Goal: Task Accomplishment & Management: Use online tool/utility

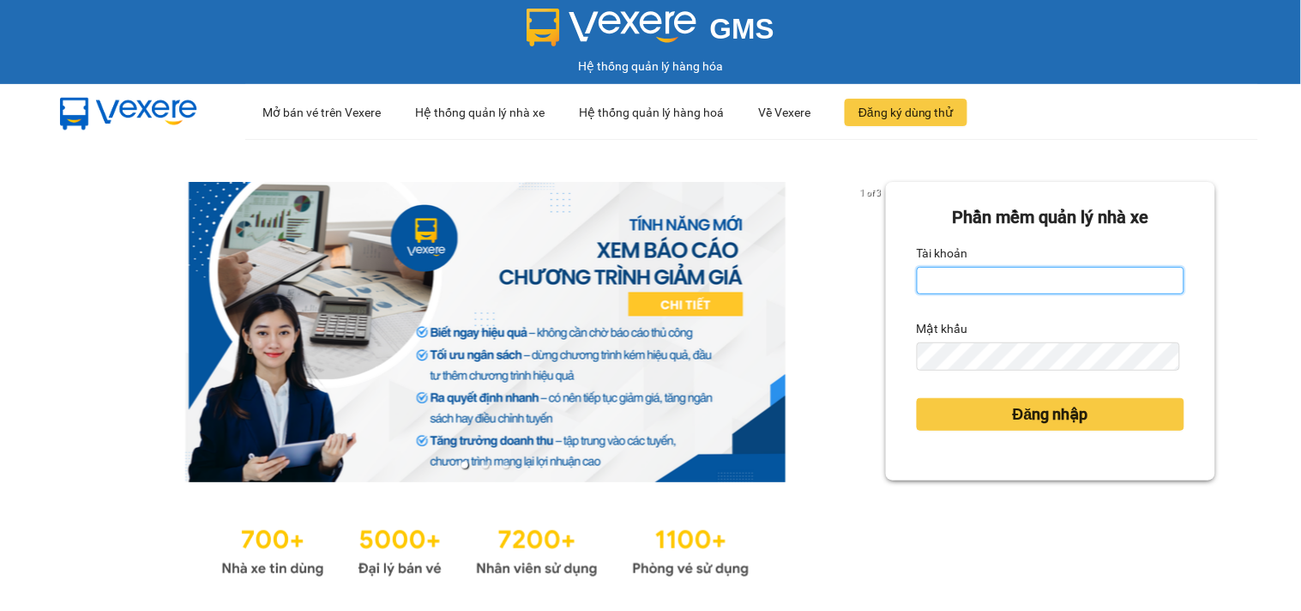
drag, startPoint x: 1001, startPoint y: 269, endPoint x: 1006, endPoint y: 296, distance: 27.1
click at [1001, 269] on input "Tài khoản" at bounding box center [1051, 280] width 268 height 27
type input "hanh.lienhung"
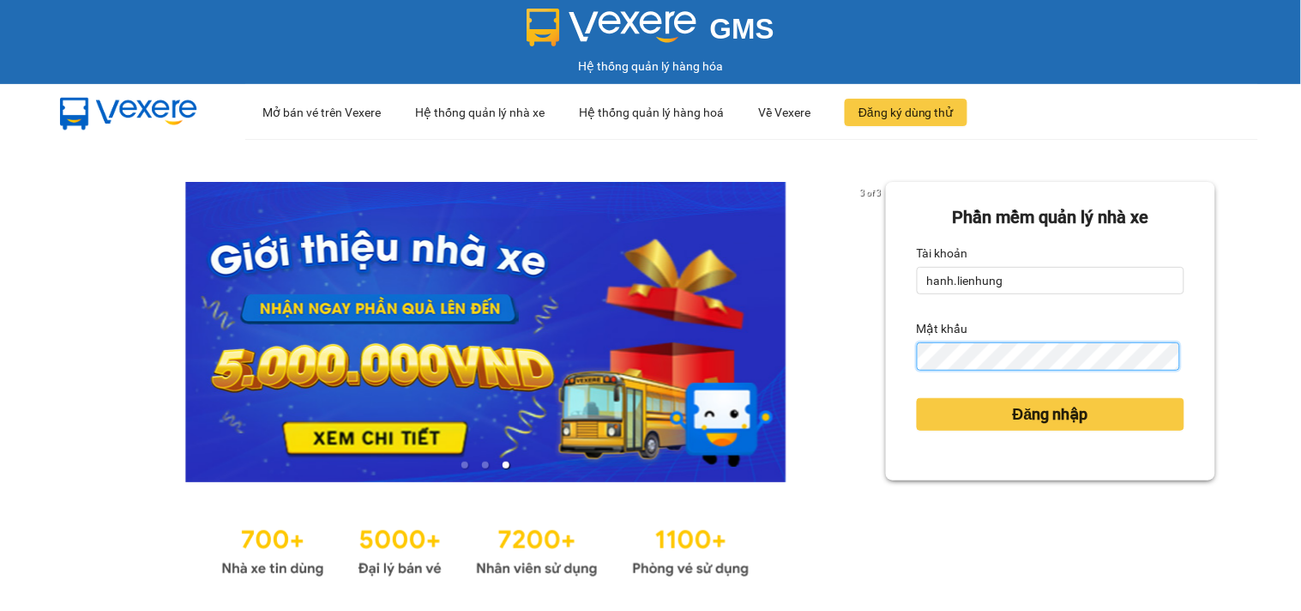
click at [917, 398] on button "Đăng nhập" at bounding box center [1051, 414] width 268 height 33
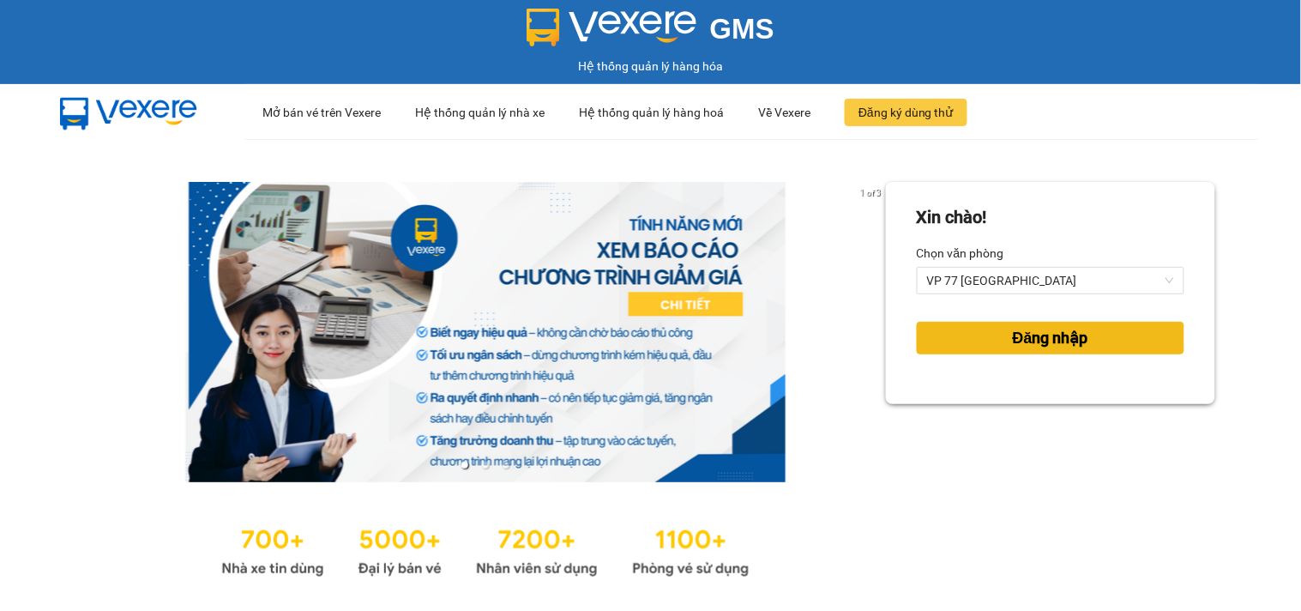
click at [1076, 338] on span "Đăng nhập" at bounding box center [1050, 338] width 75 height 24
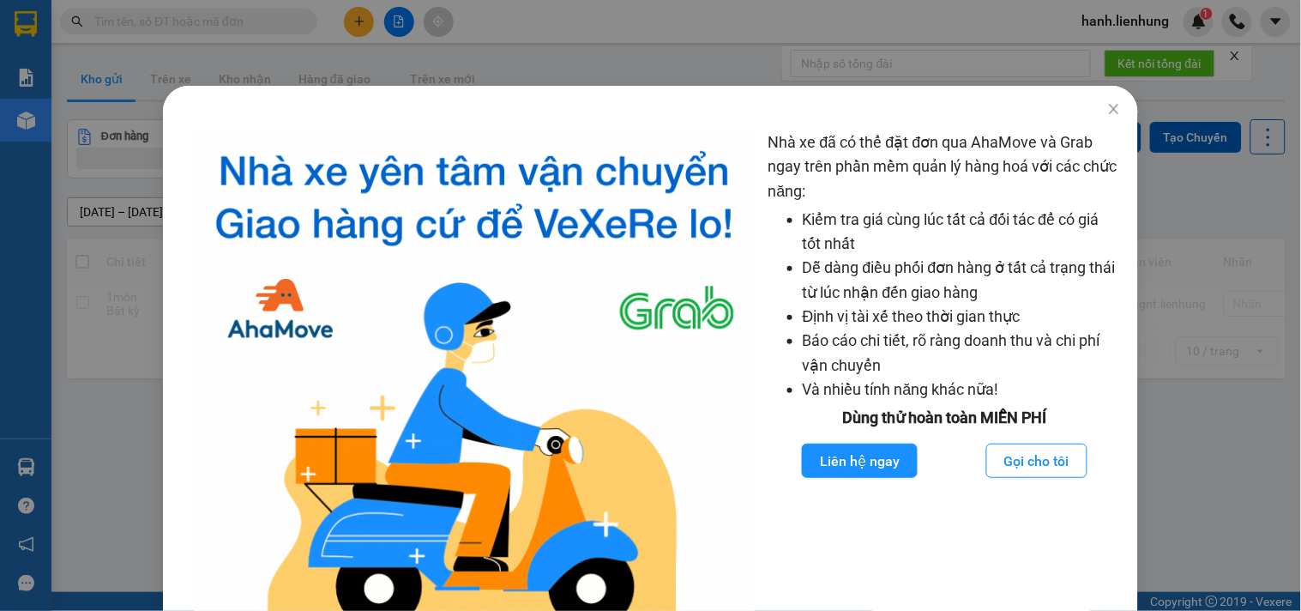
click at [1212, 214] on div "Nhà xe đã có thể đặt đơn qua AhaMove và Grab ngay trên phần mềm quản lý hàng ho…" at bounding box center [650, 305] width 1301 height 611
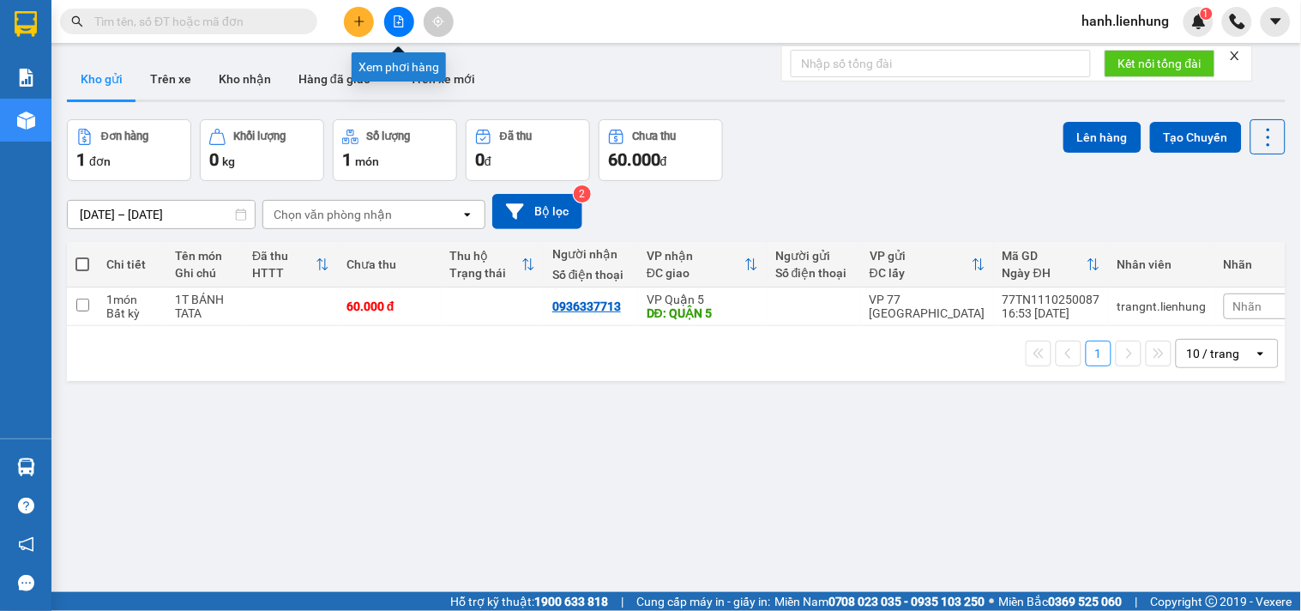
click at [391, 21] on button at bounding box center [399, 22] width 30 height 30
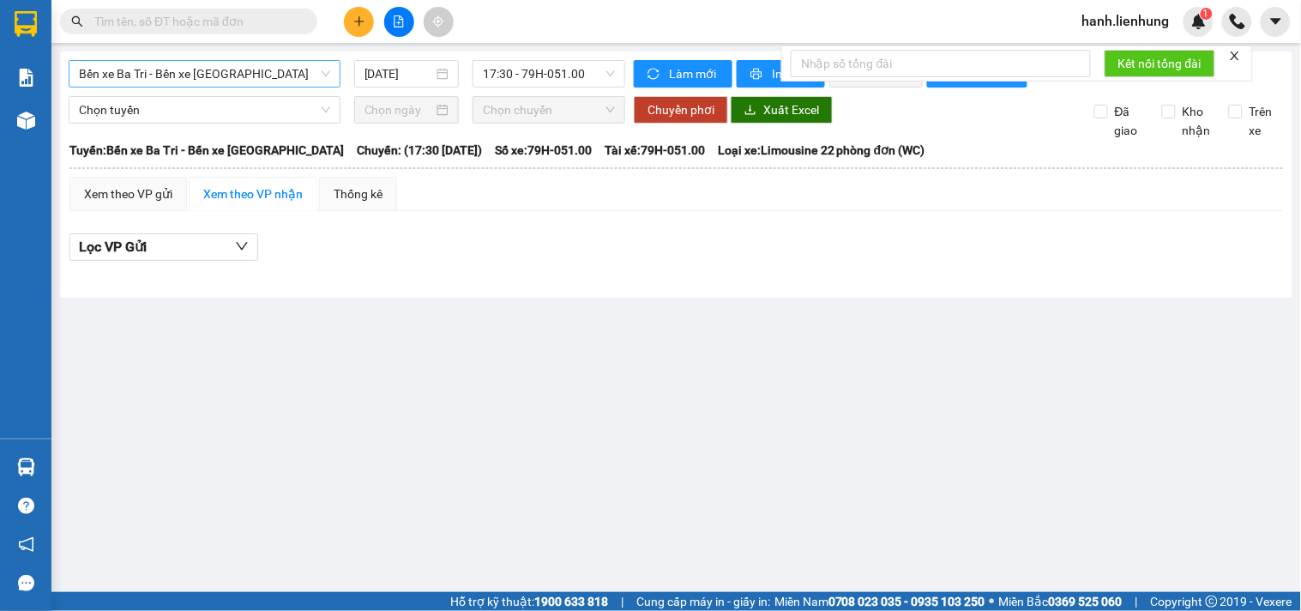
click at [173, 74] on span "Bến xe Ba Tri - Bến xe [GEOGRAPHIC_DATA]" at bounding box center [204, 74] width 251 height 26
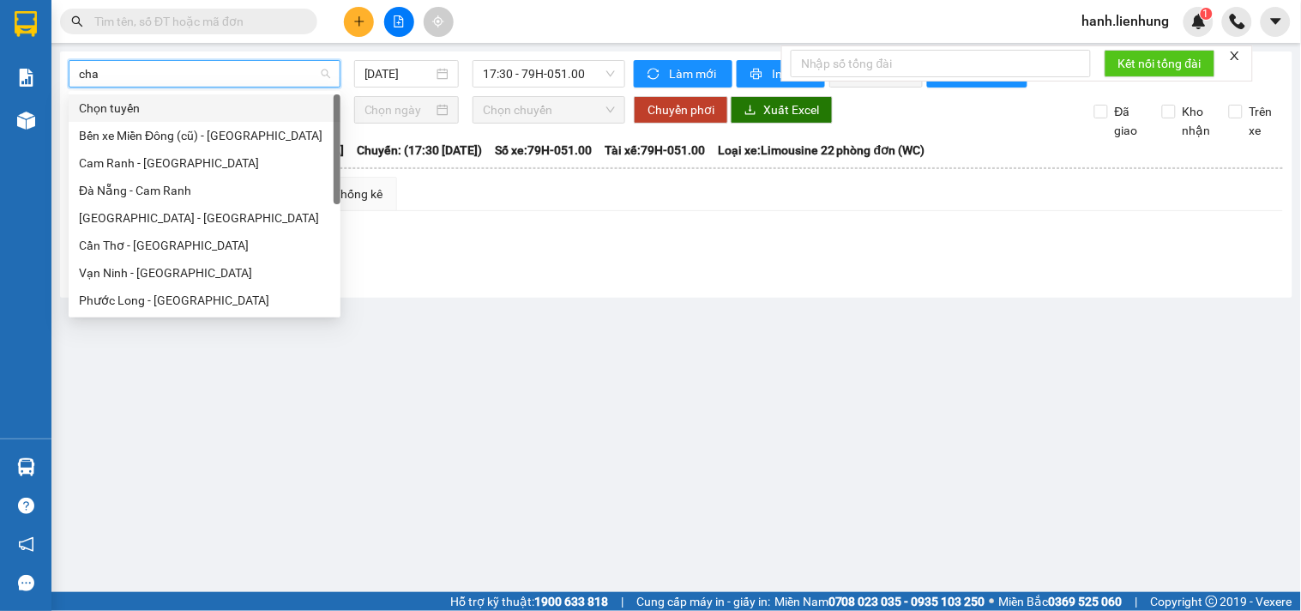
type input "chau"
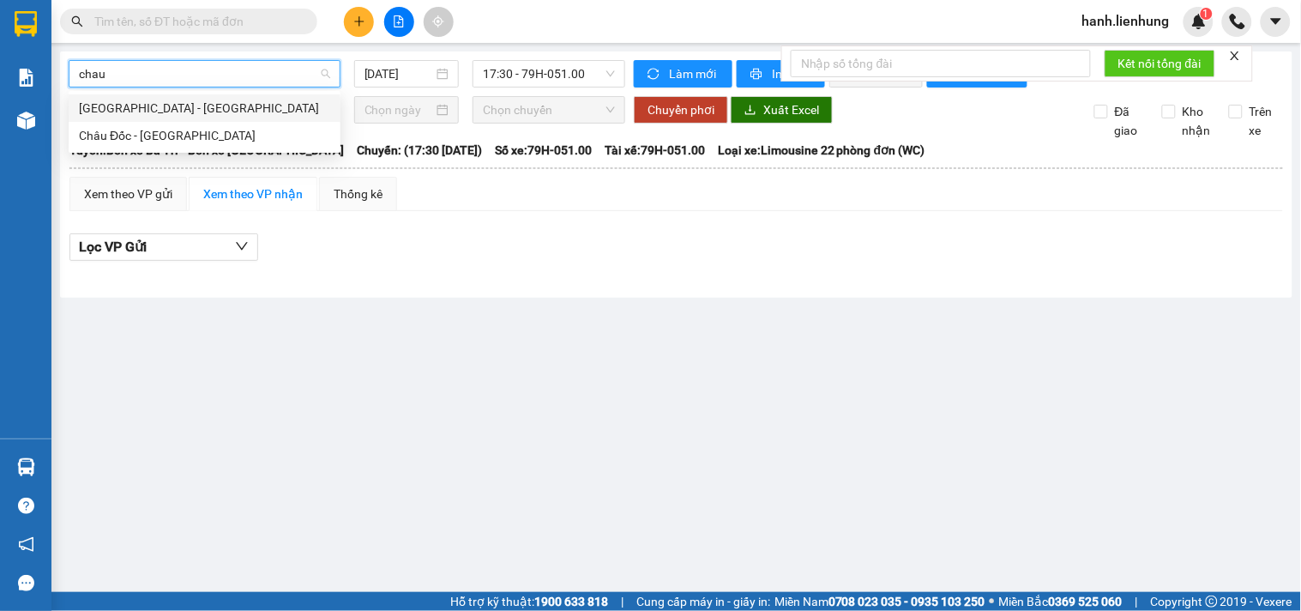
click at [178, 111] on div "[GEOGRAPHIC_DATA] - [GEOGRAPHIC_DATA]" at bounding box center [204, 108] width 251 height 19
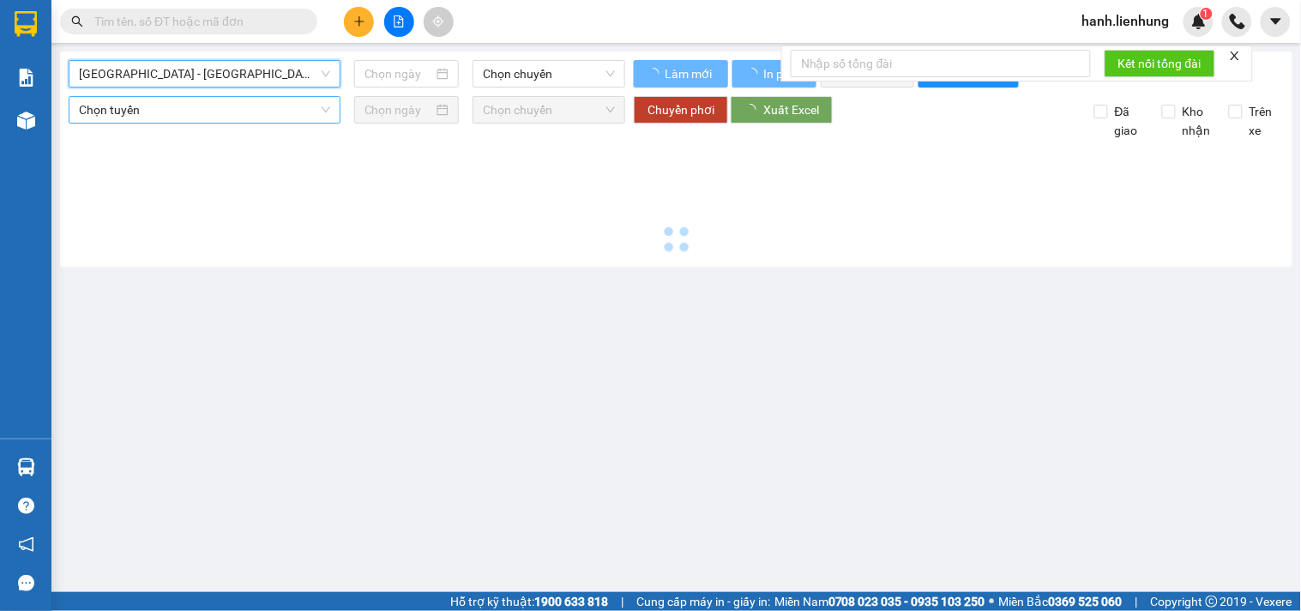
type input "[DATE]"
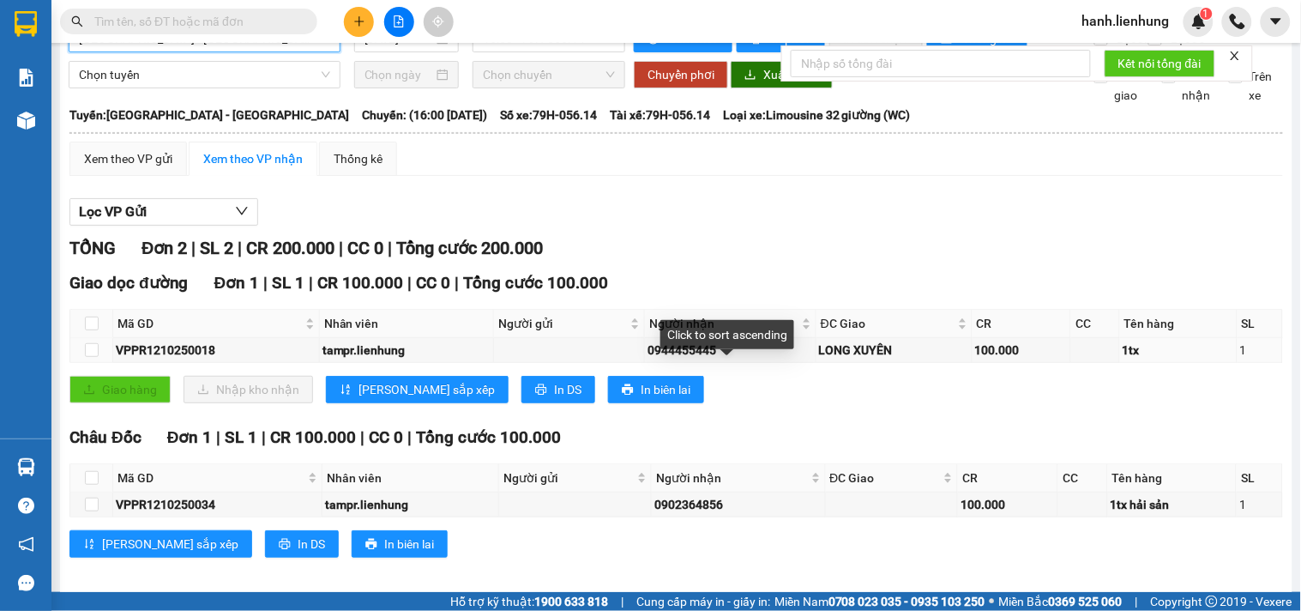
scroll to position [64, 0]
